Goal: Task Accomplishment & Management: Complete application form

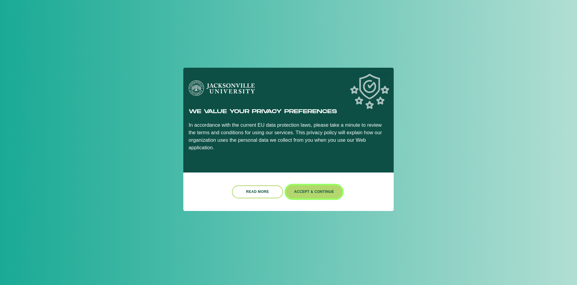
click at [310, 190] on button "Accept & Continue" at bounding box center [314, 191] width 56 height 13
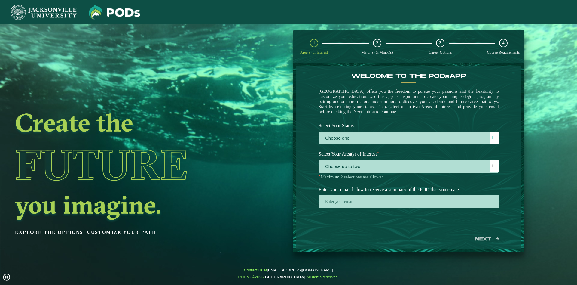
click at [381, 142] on label "Choose one" at bounding box center [409, 138] width 180 height 13
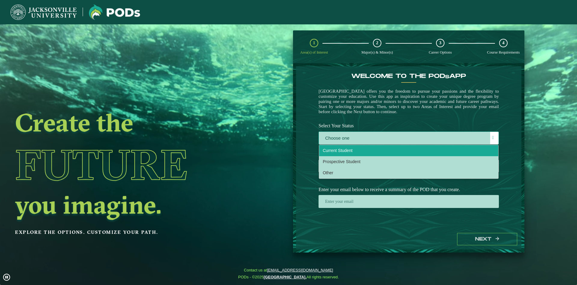
click at [370, 153] on li "Current Student" at bounding box center [408, 150] width 179 height 11
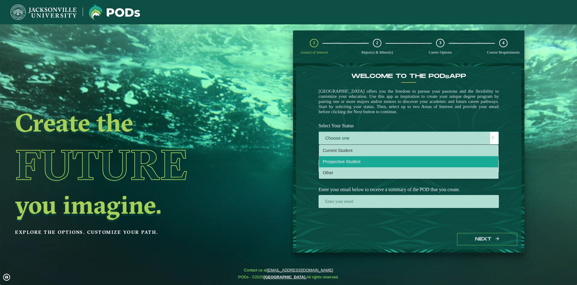
scroll to position [3, 28]
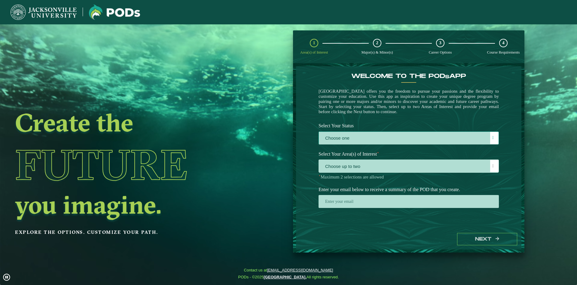
select select "[object Object]"
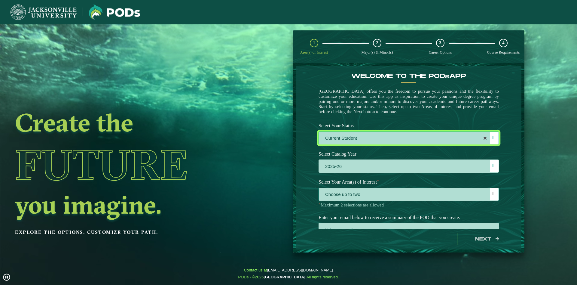
click at [379, 198] on span "Choose up to two" at bounding box center [409, 194] width 180 height 13
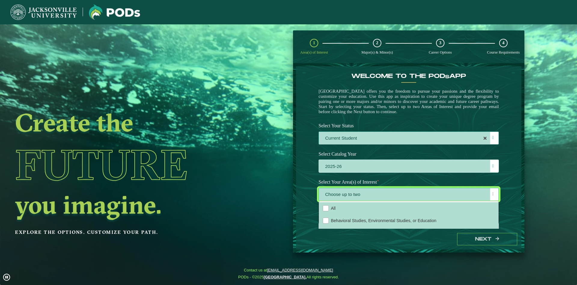
scroll to position [25, 0]
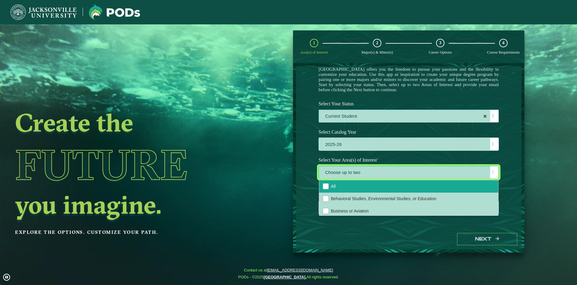
click at [329, 181] on li "All" at bounding box center [408, 186] width 179 height 12
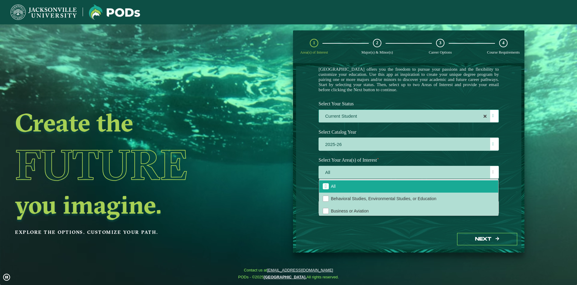
drag, startPoint x: 538, startPoint y: 183, endPoint x: 504, endPoint y: 180, distance: 34.1
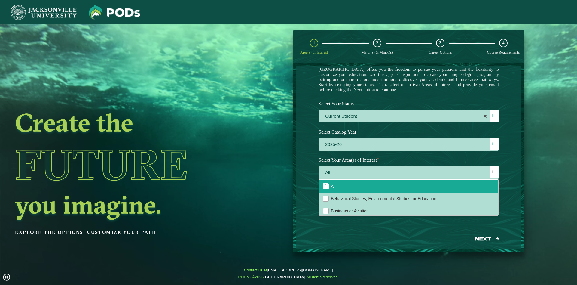
click at [535, 183] on ngx-dashboard "Create the Future you imagine. Explore the options. Customize your path. 1 Area…" at bounding box center [288, 141] width 577 height 222
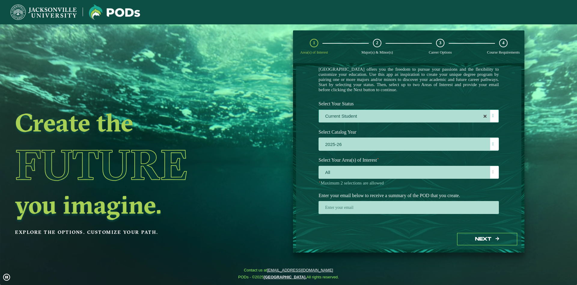
click at [516, 172] on div "Welcome to the POD s app [GEOGRAPHIC_DATA] offers you the freedom to pursue you…" at bounding box center [408, 147] width 225 height 162
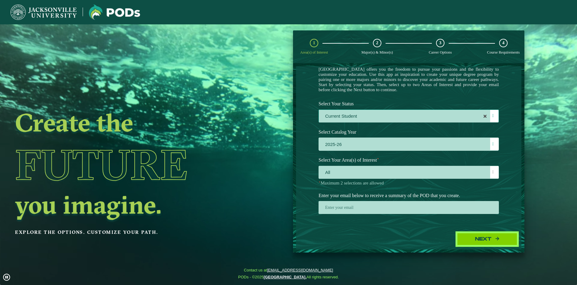
click at [477, 236] on button "Next" at bounding box center [487, 239] width 60 height 12
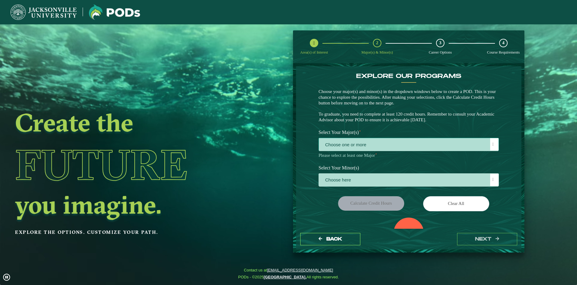
click at [398, 145] on span "Choose one or more" at bounding box center [409, 144] width 180 height 13
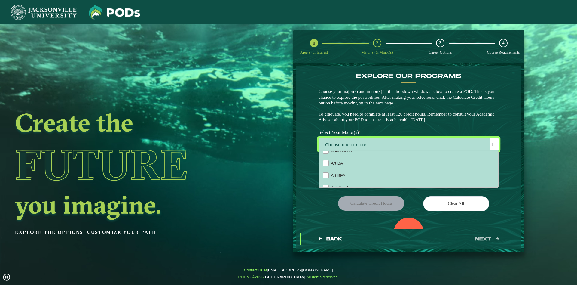
scroll to position [0, 0]
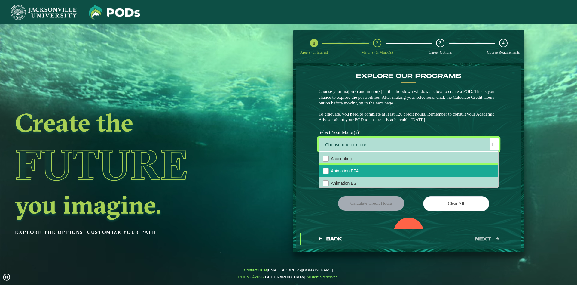
click at [376, 173] on li "Animation BFA" at bounding box center [408, 170] width 179 height 12
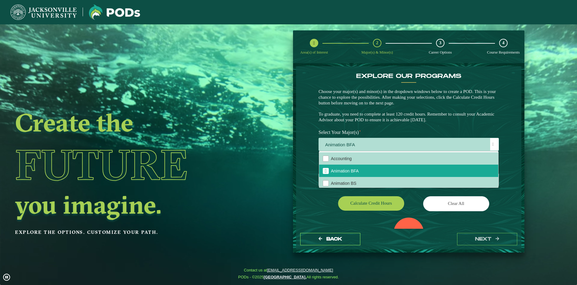
click at [430, 124] on div "EXPLORE OUR PROGRAMS Choose your major(s) and minor(s) in the dropdown windows …" at bounding box center [408, 99] width 189 height 54
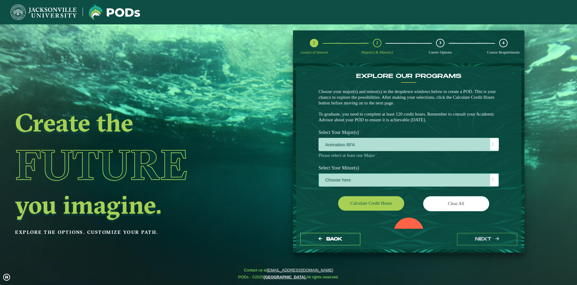
click at [450, 184] on span "Choose here" at bounding box center [409, 179] width 180 height 13
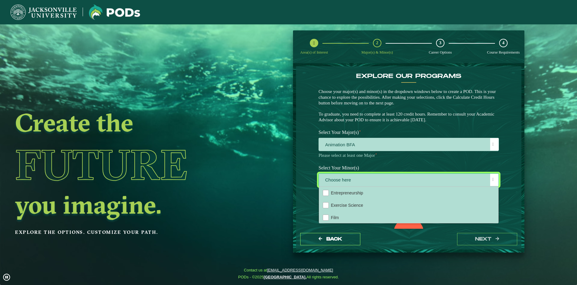
scroll to position [292, 0]
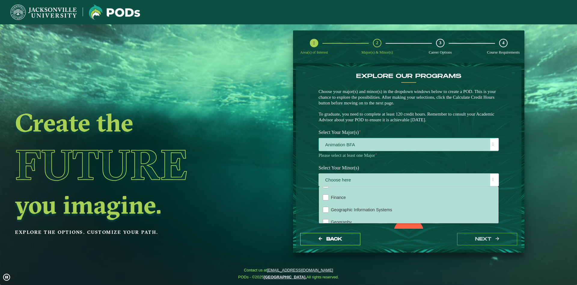
click at [396, 142] on span "Animation BFA" at bounding box center [409, 144] width 180 height 13
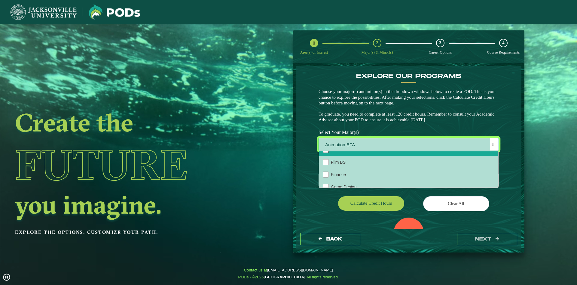
click at [327, 153] on div "Film BFA" at bounding box center [326, 150] width 6 height 6
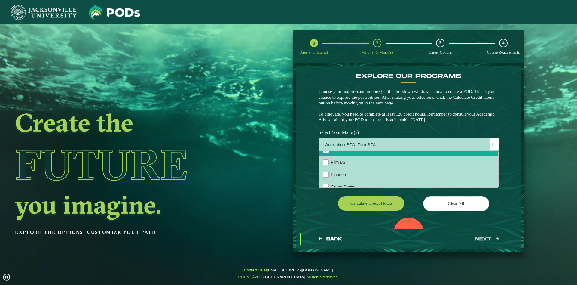
click at [458, 126] on div "EXPLORE OUR PROGRAMS Choose your major(s) and minor(s) in the dropdown windows …" at bounding box center [408, 99] width 189 height 54
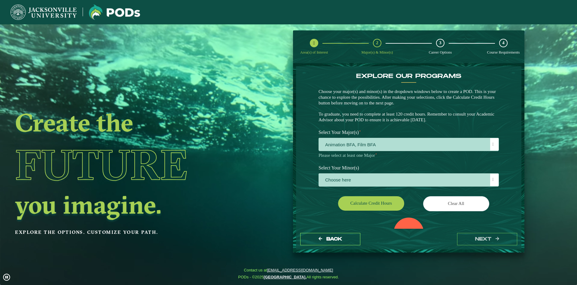
click at [391, 193] on div "EXPLORE OUR PROGRAMS Choose your major(s) and minor(s) in the dropdown windows …" at bounding box center [409, 170] width 180 height 196
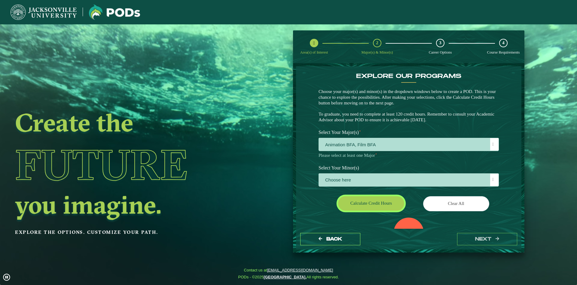
click at [390, 197] on button "Calculate credit hours" at bounding box center [371, 203] width 66 height 14
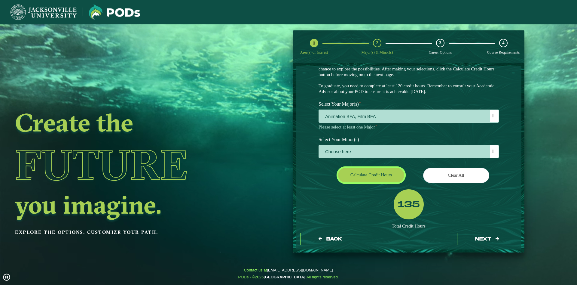
scroll to position [68, 0]
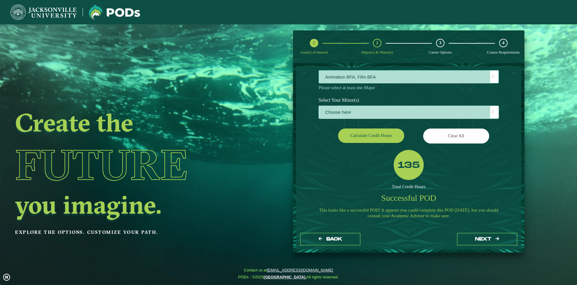
click at [399, 75] on span "Animation BFA, Film BFA" at bounding box center [409, 76] width 180 height 13
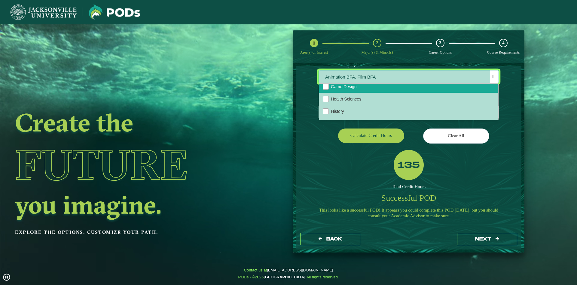
scroll to position [292, 0]
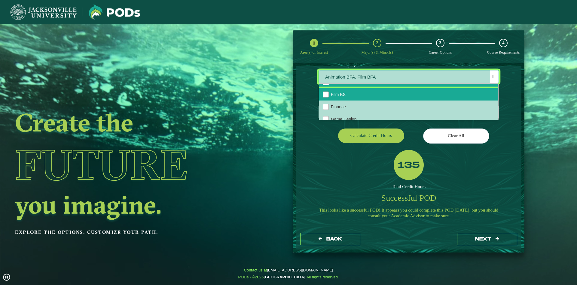
click at [345, 97] on span "Film BS" at bounding box center [338, 94] width 15 height 5
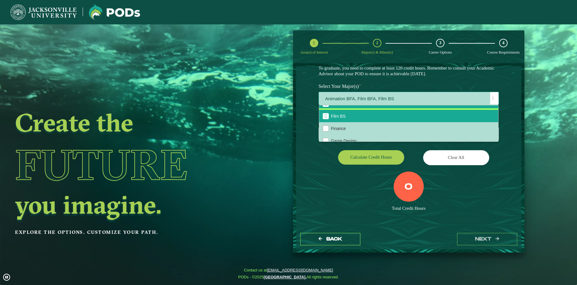
scroll to position [46, 0]
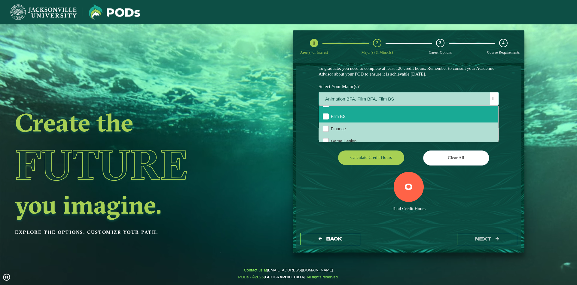
click at [327, 107] on span "Film BFA" at bounding box center [326, 103] width 2 height 5
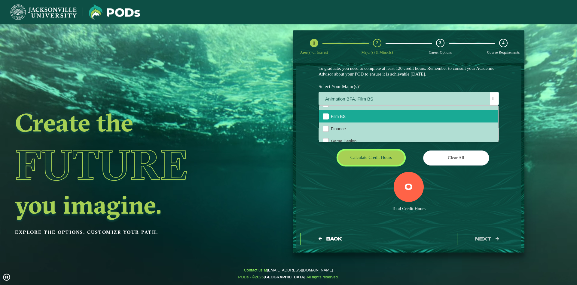
click at [370, 159] on button "Calculate credit hours" at bounding box center [371, 157] width 66 height 14
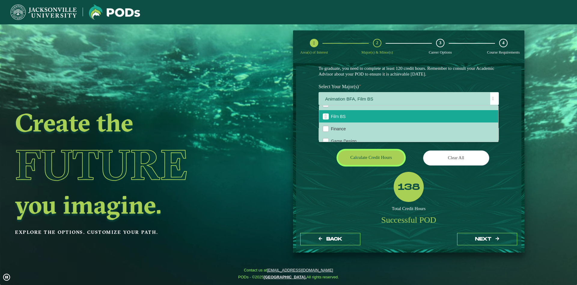
scroll to position [28, 0]
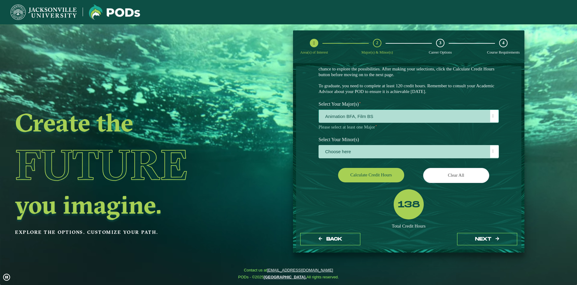
click at [398, 120] on span "Animation BFA, Film BS" at bounding box center [409, 116] width 180 height 13
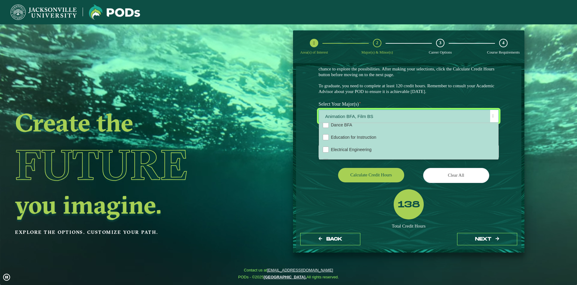
scroll to position [292, 0]
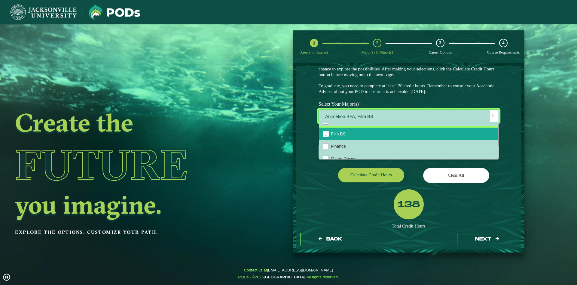
click at [327, 136] on span "Film BS" at bounding box center [326, 133] width 2 height 5
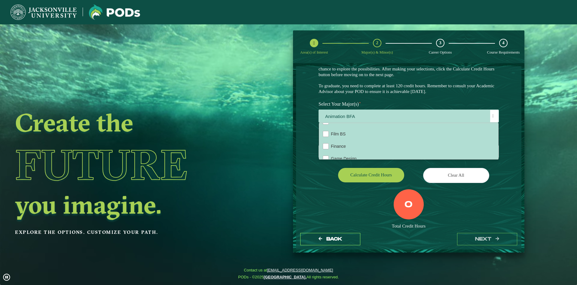
click at [320, 172] on div "Calculate credit hours" at bounding box center [361, 176] width 95 height 17
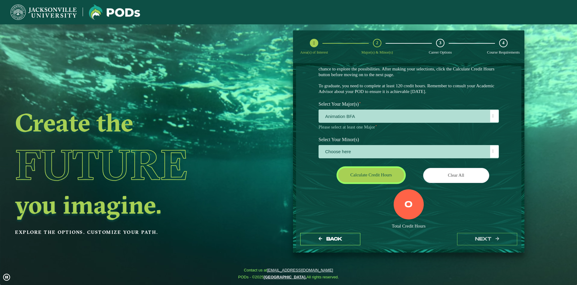
click at [374, 179] on button "Calculate credit hours" at bounding box center [371, 175] width 66 height 14
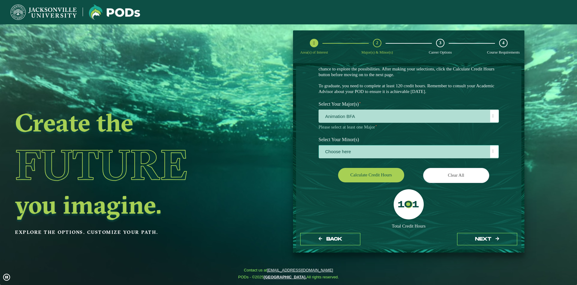
click at [402, 153] on span "Choose here" at bounding box center [409, 151] width 180 height 13
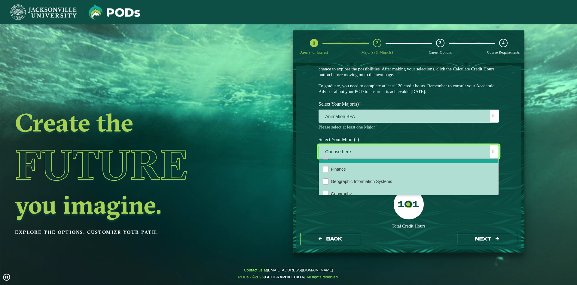
click at [328, 160] on div "Film" at bounding box center [326, 157] width 6 height 6
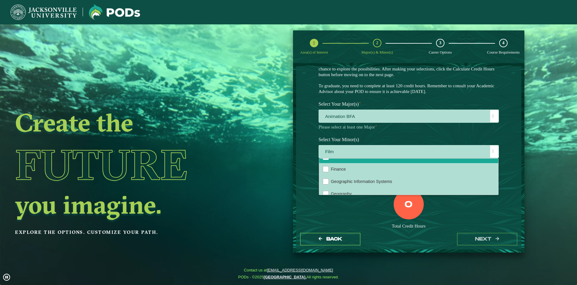
click at [344, 218] on div "0 Total Credit Hours" at bounding box center [408, 214] width 189 height 51
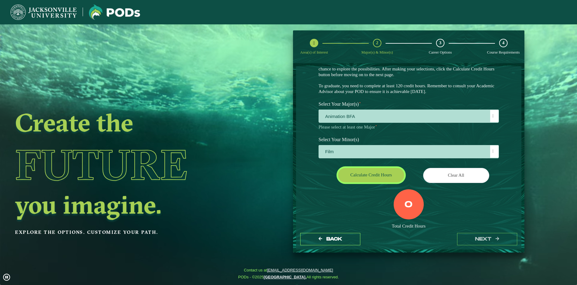
click at [362, 178] on button "Calculate credit hours" at bounding box center [371, 175] width 66 height 14
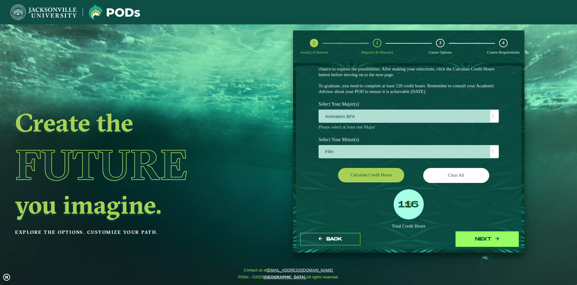
click at [476, 240] on button "next" at bounding box center [487, 239] width 60 height 12
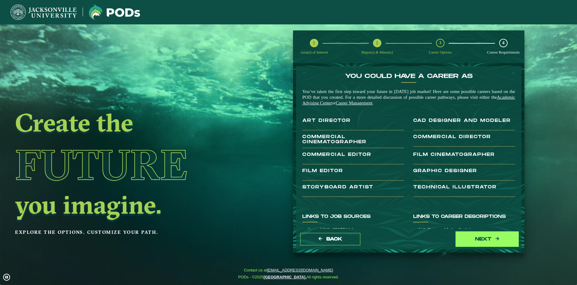
click at [480, 243] on button "next" at bounding box center [487, 239] width 60 height 12
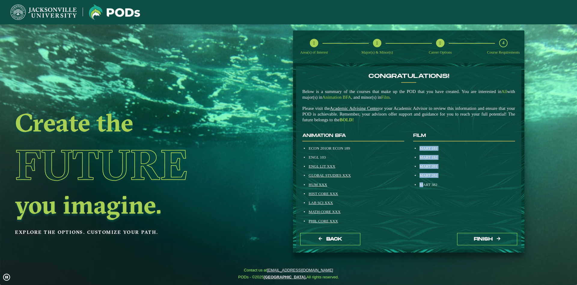
drag, startPoint x: 417, startPoint y: 144, endPoint x: 453, endPoint y: 185, distance: 55.2
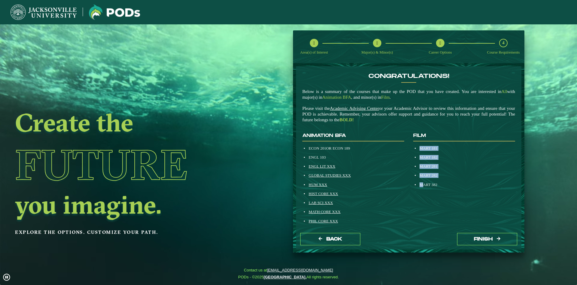
click at [429, 187] on div "Film MART 181 MART 182 MART 281 MART 282 MART 382" at bounding box center [464, 289] width 111 height 313
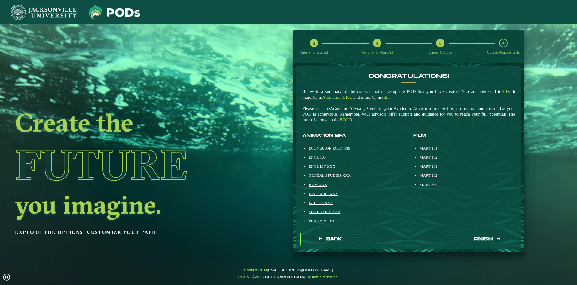
click at [453, 185] on div "MART 382" at bounding box center [467, 184] width 97 height 5
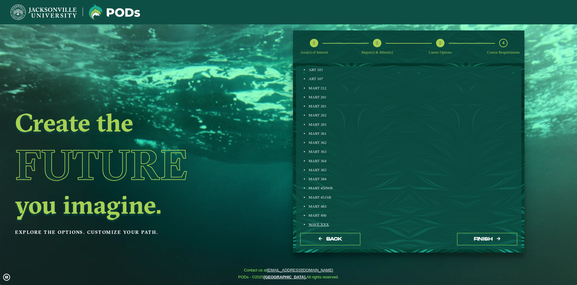
scroll to position [240, 0]
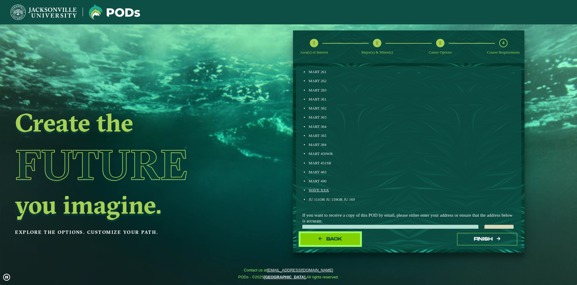
click at [333, 240] on span "Back" at bounding box center [334, 238] width 16 height 5
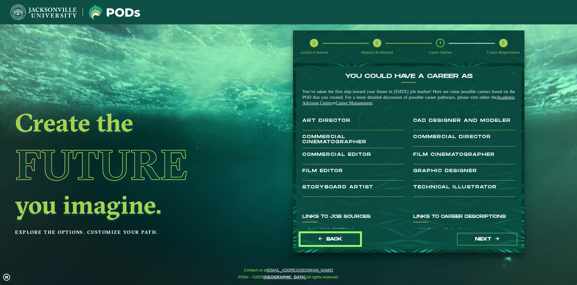
click at [333, 240] on span "Back" at bounding box center [334, 238] width 16 height 5
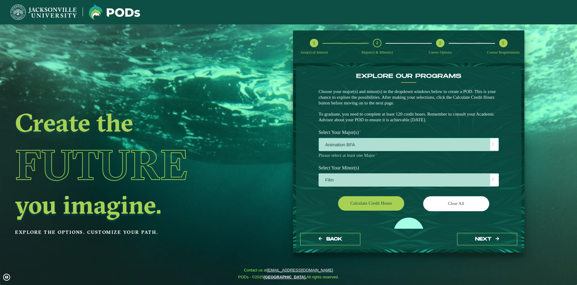
click at [375, 143] on span "Animation BFA" at bounding box center [409, 144] width 180 height 13
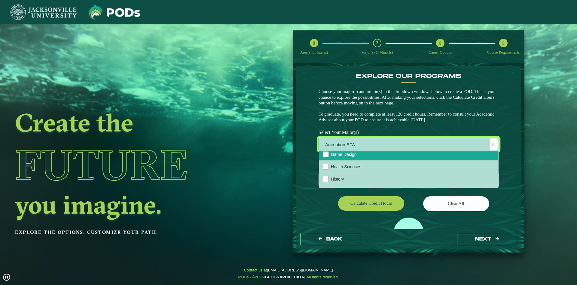
scroll to position [292, 0]
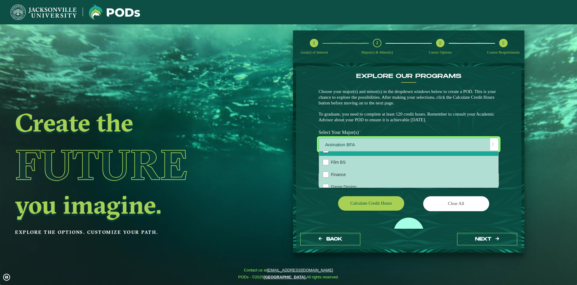
click at [326, 153] on div "Film BFA" at bounding box center [326, 150] width 6 height 6
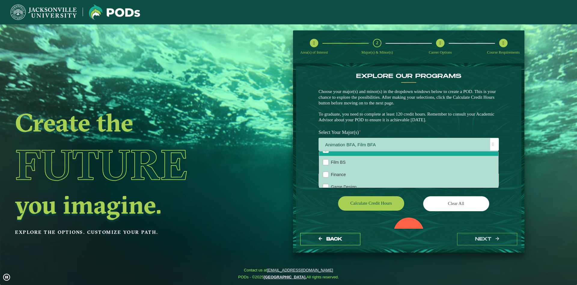
click at [310, 190] on div "EXPLORE OUR PROGRAMS Choose your major(s) and minor(s) in the dropdown windows …" at bounding box center [408, 147] width 225 height 162
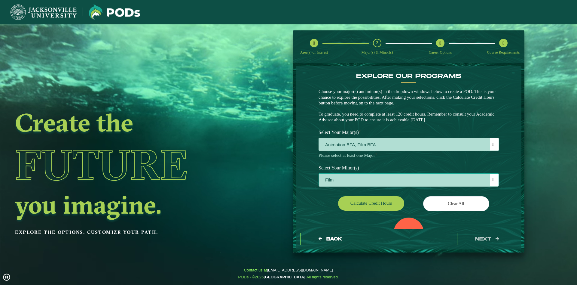
click at [348, 182] on span "Film" at bounding box center [409, 179] width 180 height 13
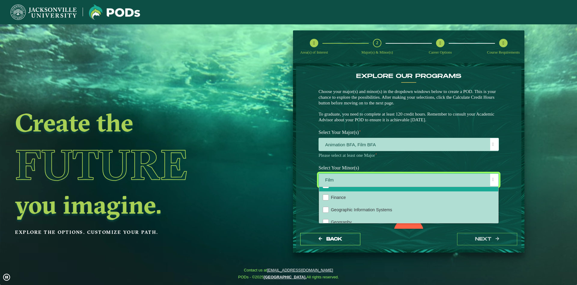
click at [327, 188] on span "Film" at bounding box center [326, 184] width 2 height 5
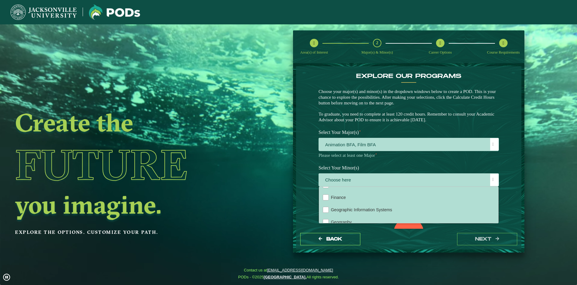
click at [307, 185] on div "EXPLORE OUR PROGRAMS Choose your major(s) and minor(s) in the dropdown windows …" at bounding box center [408, 147] width 225 height 162
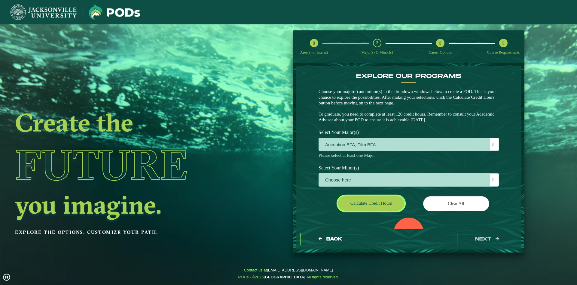
click at [350, 201] on button "Calculate credit hours" at bounding box center [371, 203] width 66 height 14
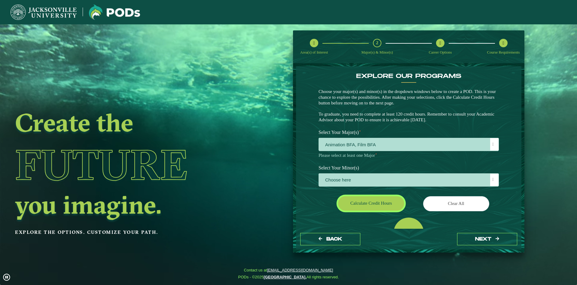
scroll to position [28, 0]
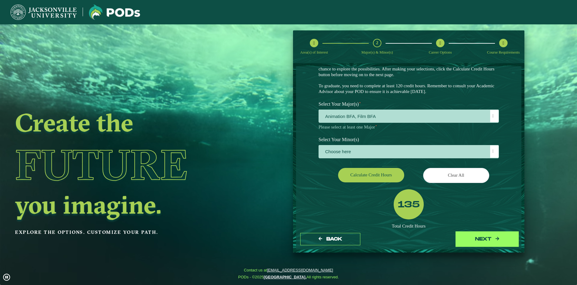
click at [472, 241] on button "next" at bounding box center [487, 239] width 60 height 12
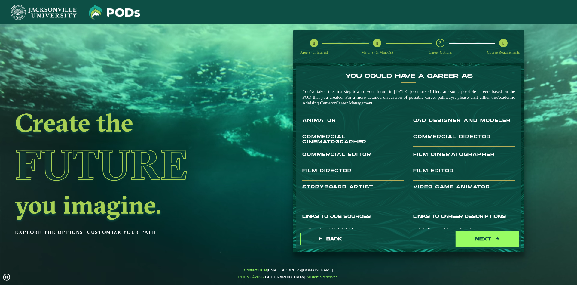
click at [472, 240] on button "next" at bounding box center [487, 239] width 60 height 12
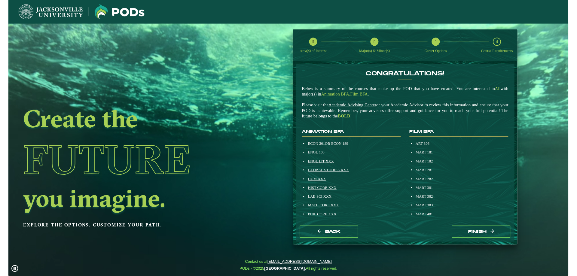
scroll to position [34, 0]
